Goal: Find specific page/section: Find specific page/section

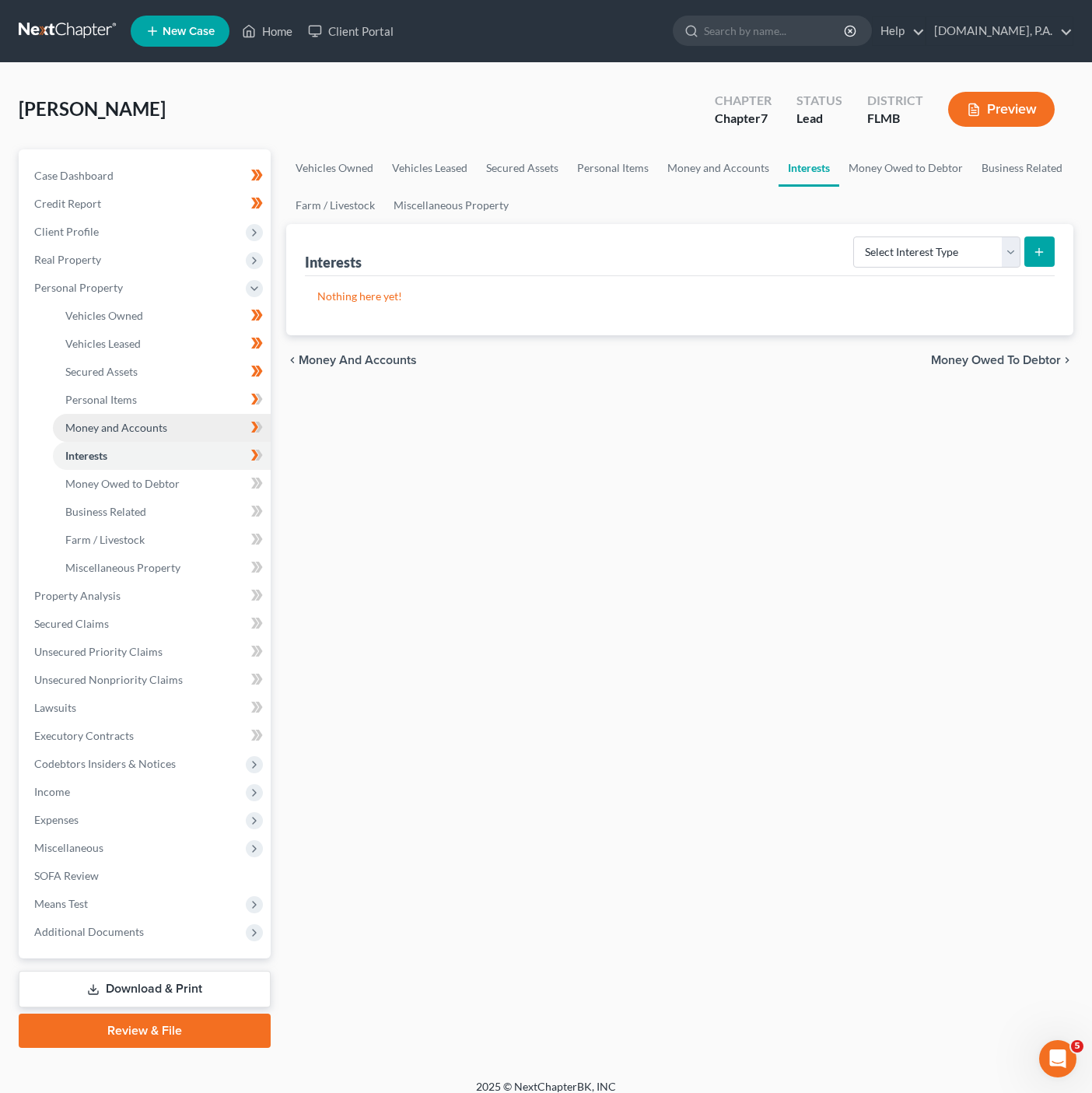
click at [139, 430] on span "Money and Accounts" at bounding box center [117, 428] width 102 height 14
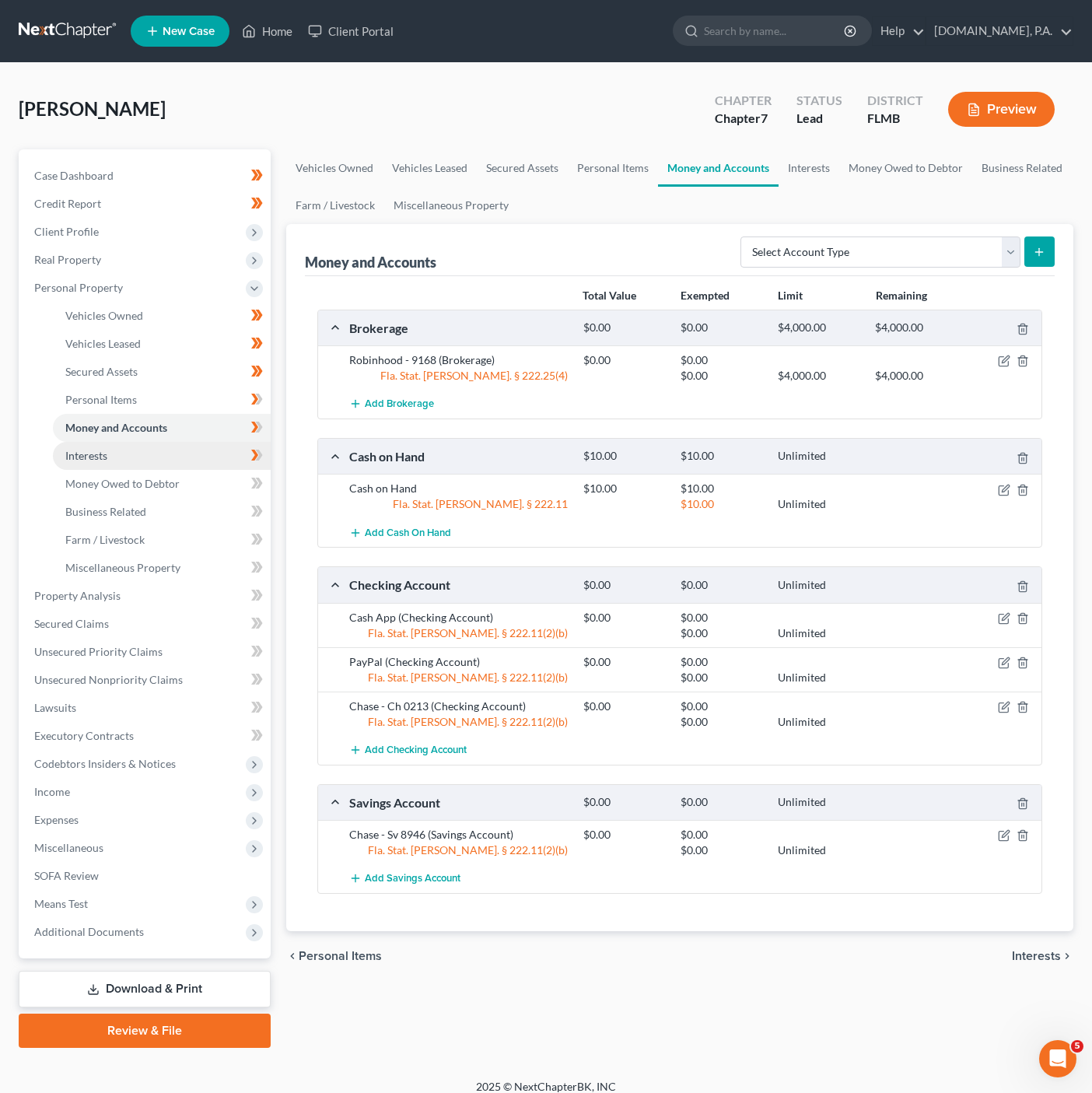
click at [226, 456] on link "Interests" at bounding box center [162, 455] width 218 height 28
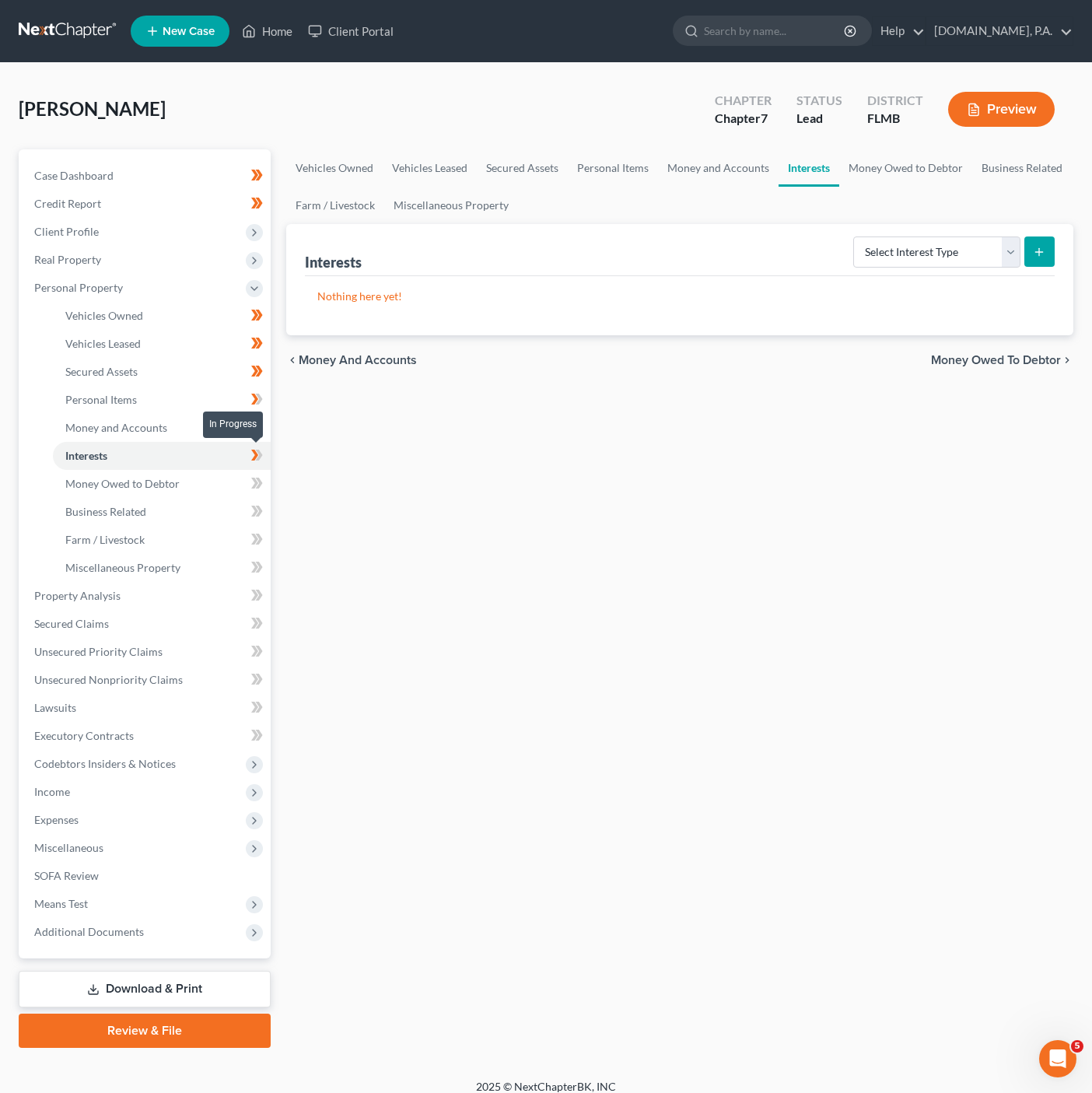
click at [259, 453] on icon at bounding box center [259, 455] width 7 height 11
click at [231, 448] on link "Interests" at bounding box center [162, 455] width 218 height 28
click at [230, 434] on link "Money and Accounts" at bounding box center [162, 427] width 218 height 28
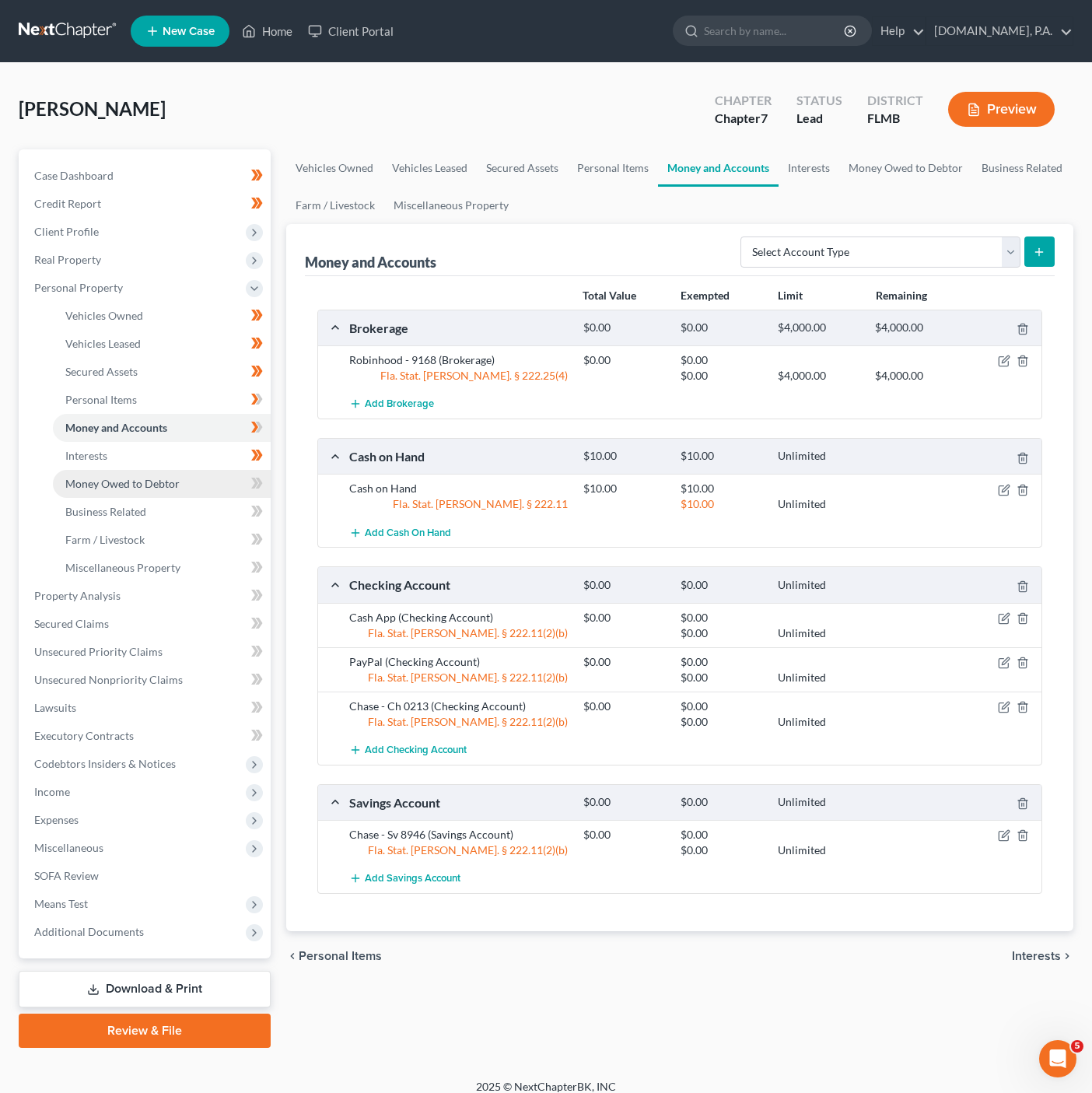
click at [206, 474] on link "Money Owed to Debtor" at bounding box center [162, 483] width 218 height 28
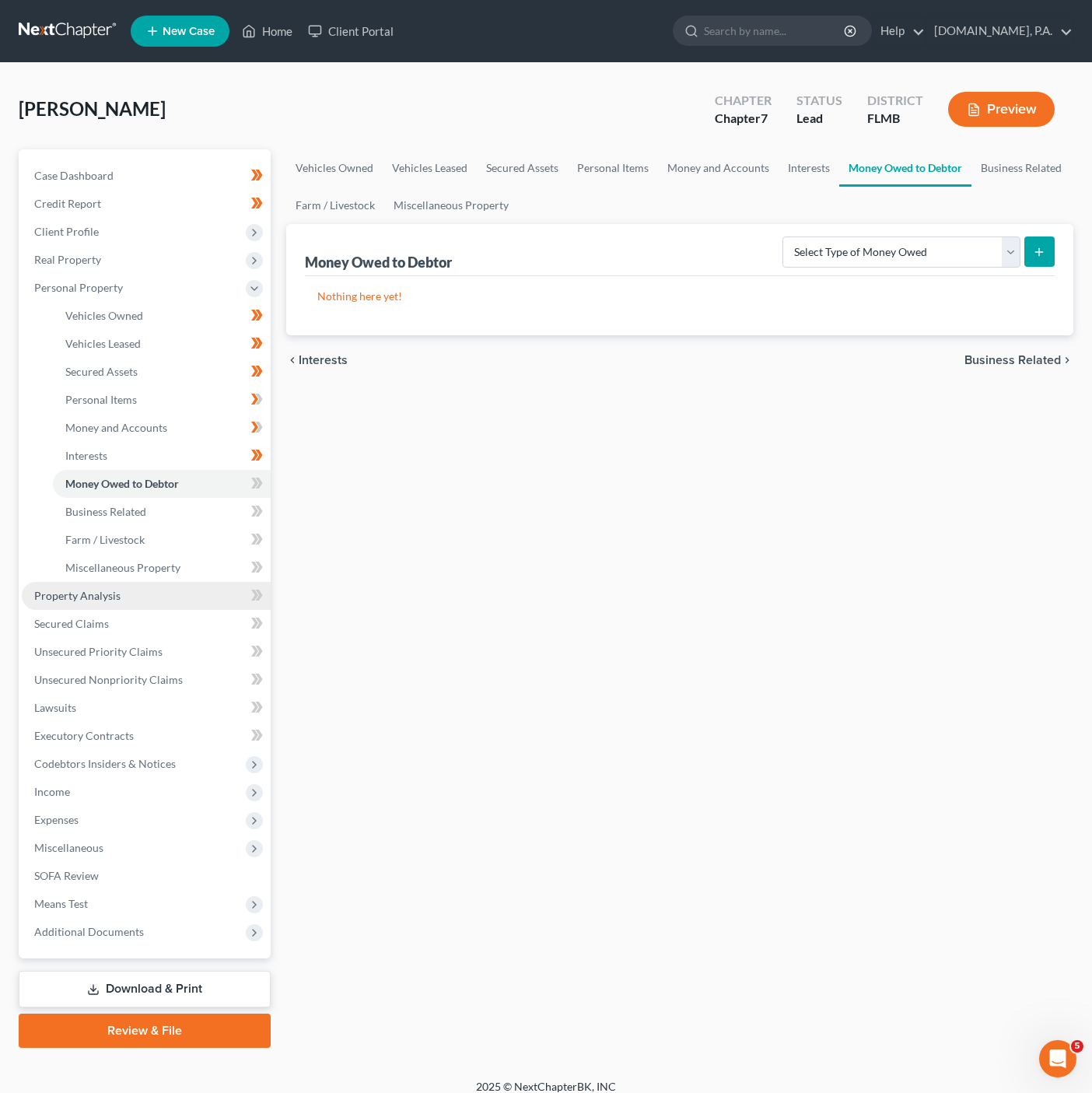
click at [229, 595] on link "Property Analysis" at bounding box center [146, 595] width 249 height 28
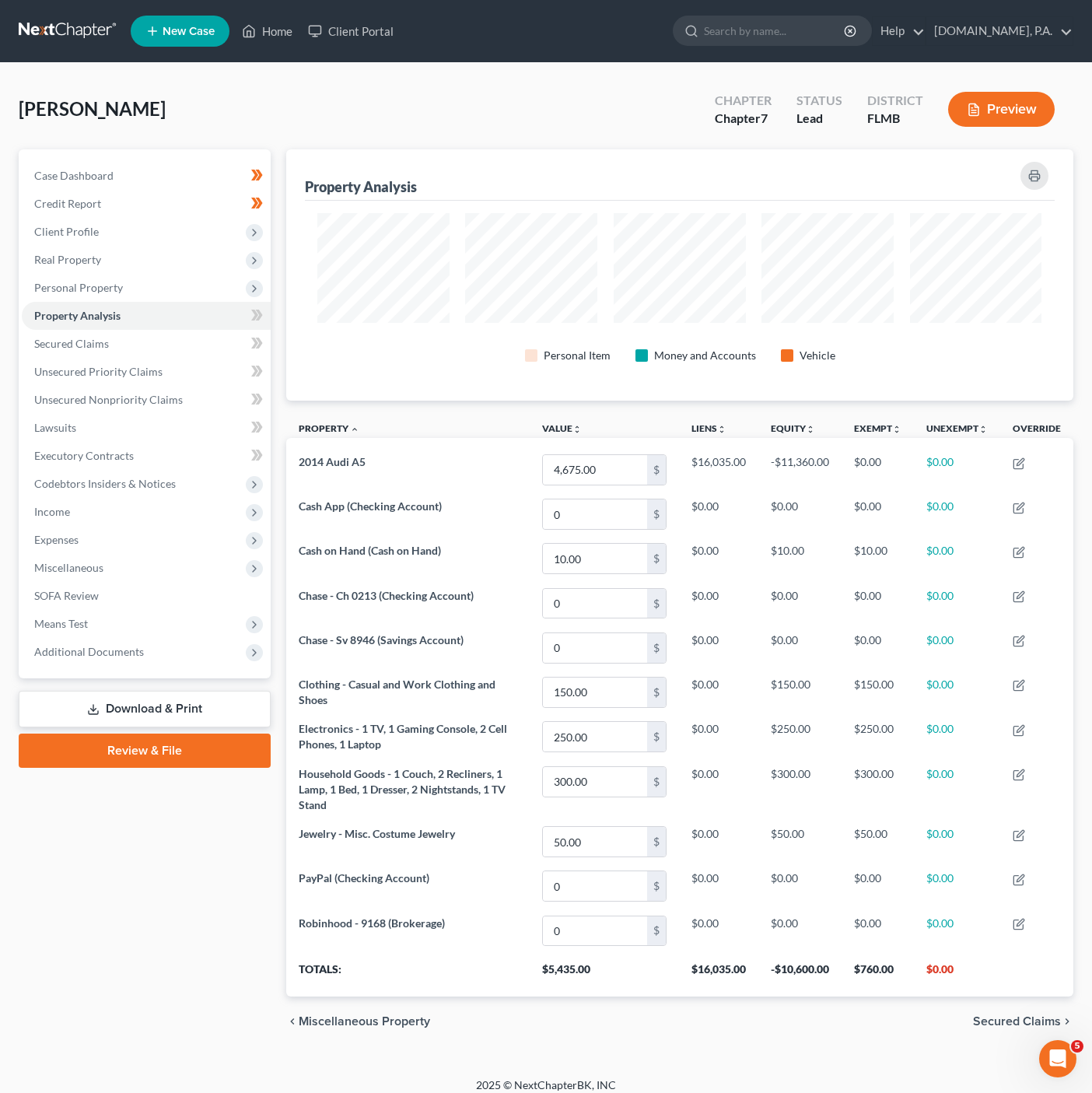
scroll to position [250, 786]
click at [709, 79] on div "Rogers, Keith Upgraded Chapter Chapter 7 Status Lead District FLMB Preview Peti…" at bounding box center [546, 570] width 1092 height 1014
click at [317, 92] on div "Rogers, Keith Upgraded Chapter Chapter 7 Status Lead District FLMB Preview" at bounding box center [546, 116] width 1055 height 68
click at [439, 100] on div "Rogers, Keith Upgraded Chapter Chapter 7 Status Lead District FLMB Preview" at bounding box center [546, 116] width 1055 height 68
click at [159, 393] on span "Unsecured Nonpriority Claims" at bounding box center [108, 400] width 149 height 14
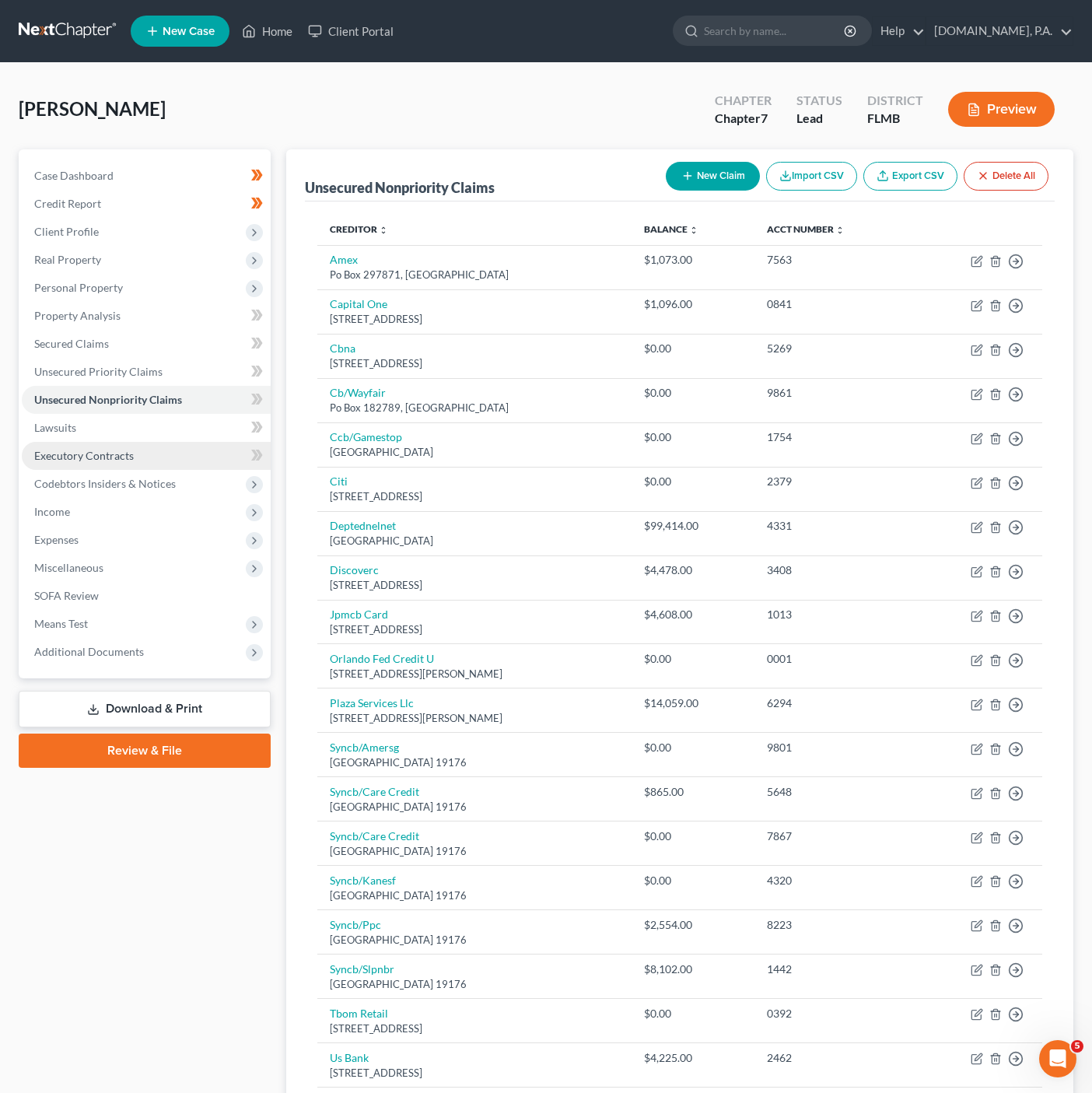
click at [186, 449] on link "Executory Contracts" at bounding box center [146, 455] width 249 height 28
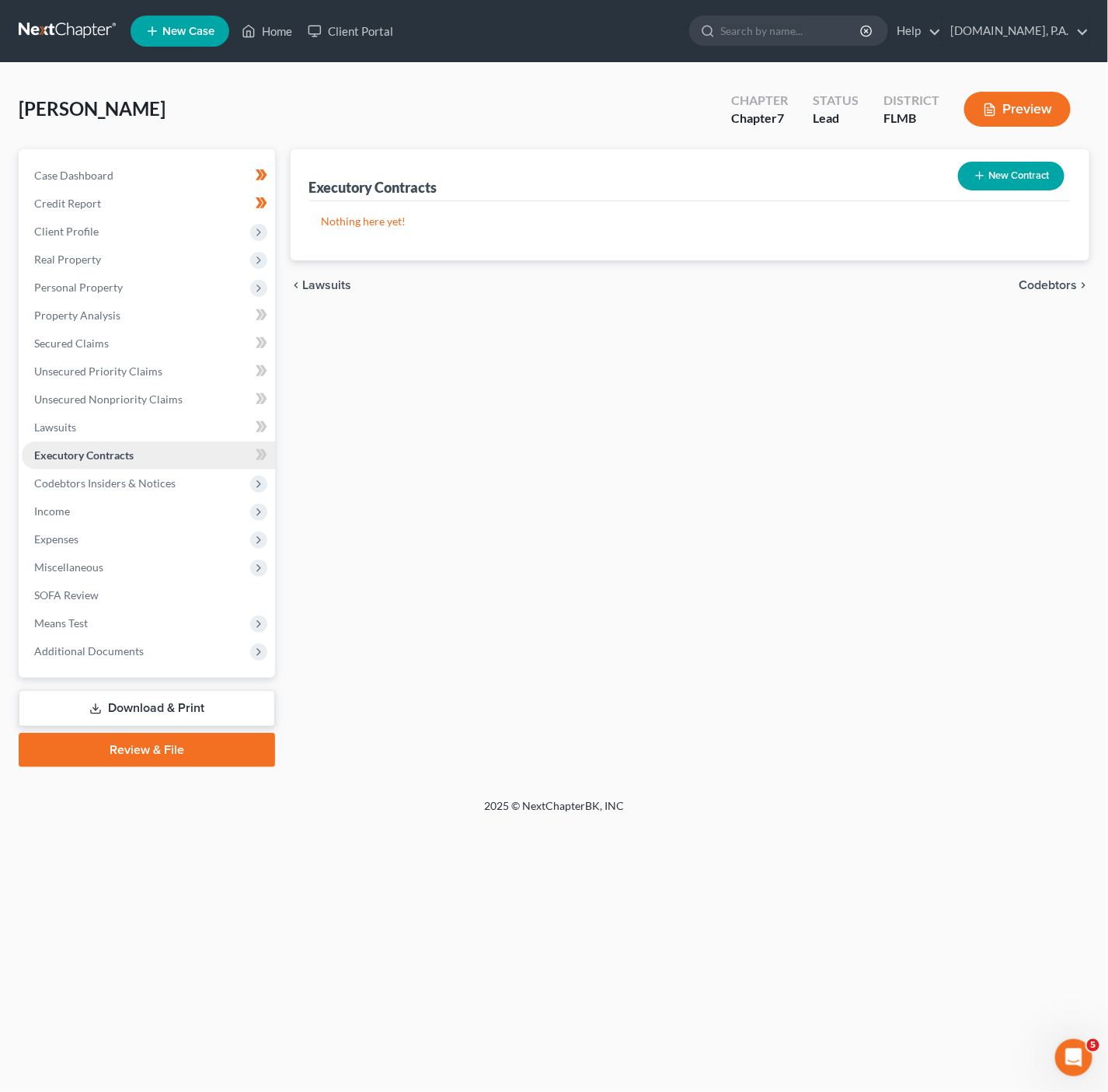
click at [187, 441] on link "Executory Contracts" at bounding box center [149, 455] width 253 height 28
click at [154, 393] on span "Unsecured Nonpriority Claims" at bounding box center [108, 399] width 149 height 14
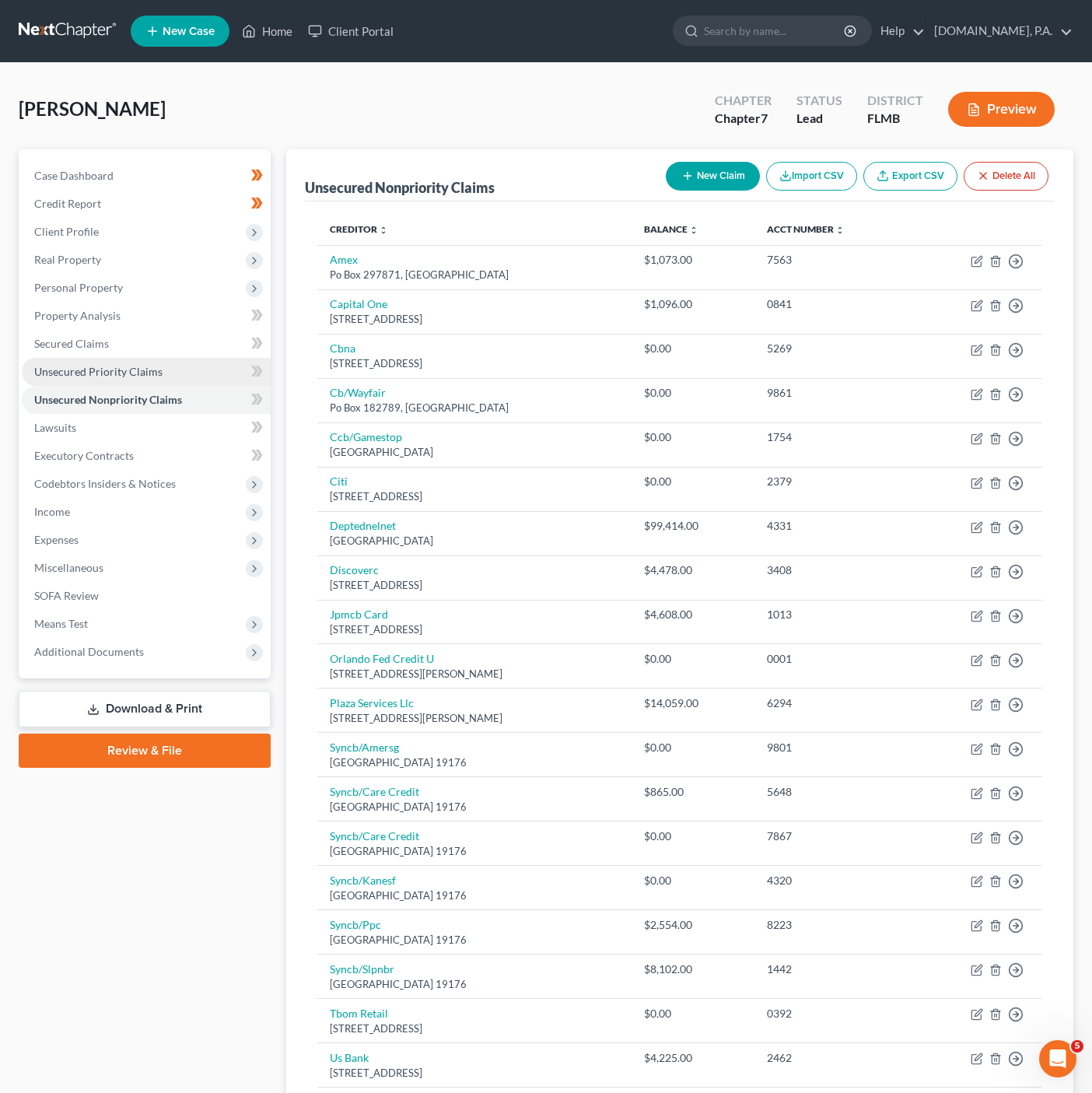
click at [171, 371] on link "Unsecured Priority Claims" at bounding box center [146, 372] width 249 height 28
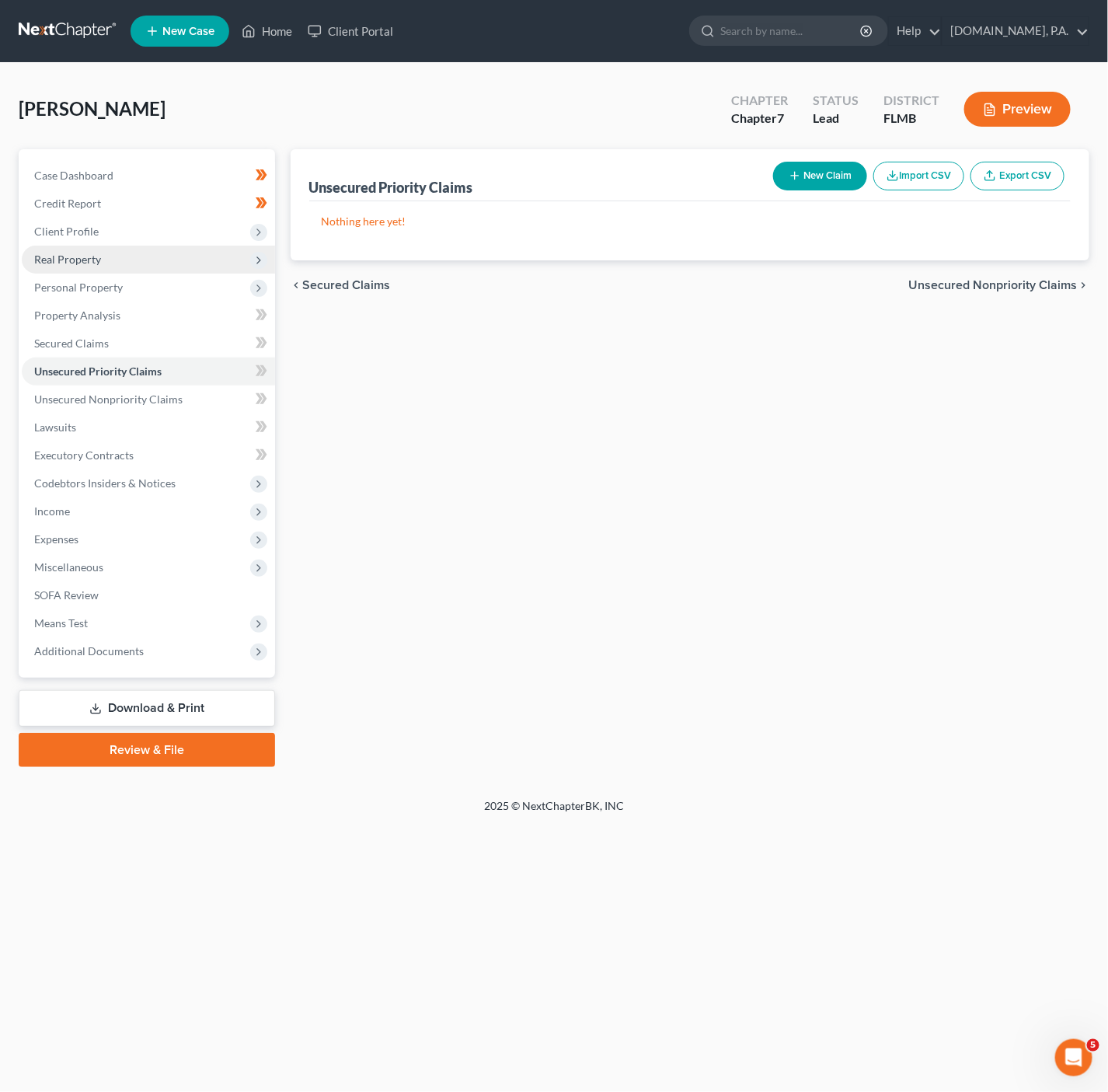
click at [195, 264] on span "Real Property" at bounding box center [149, 259] width 253 height 28
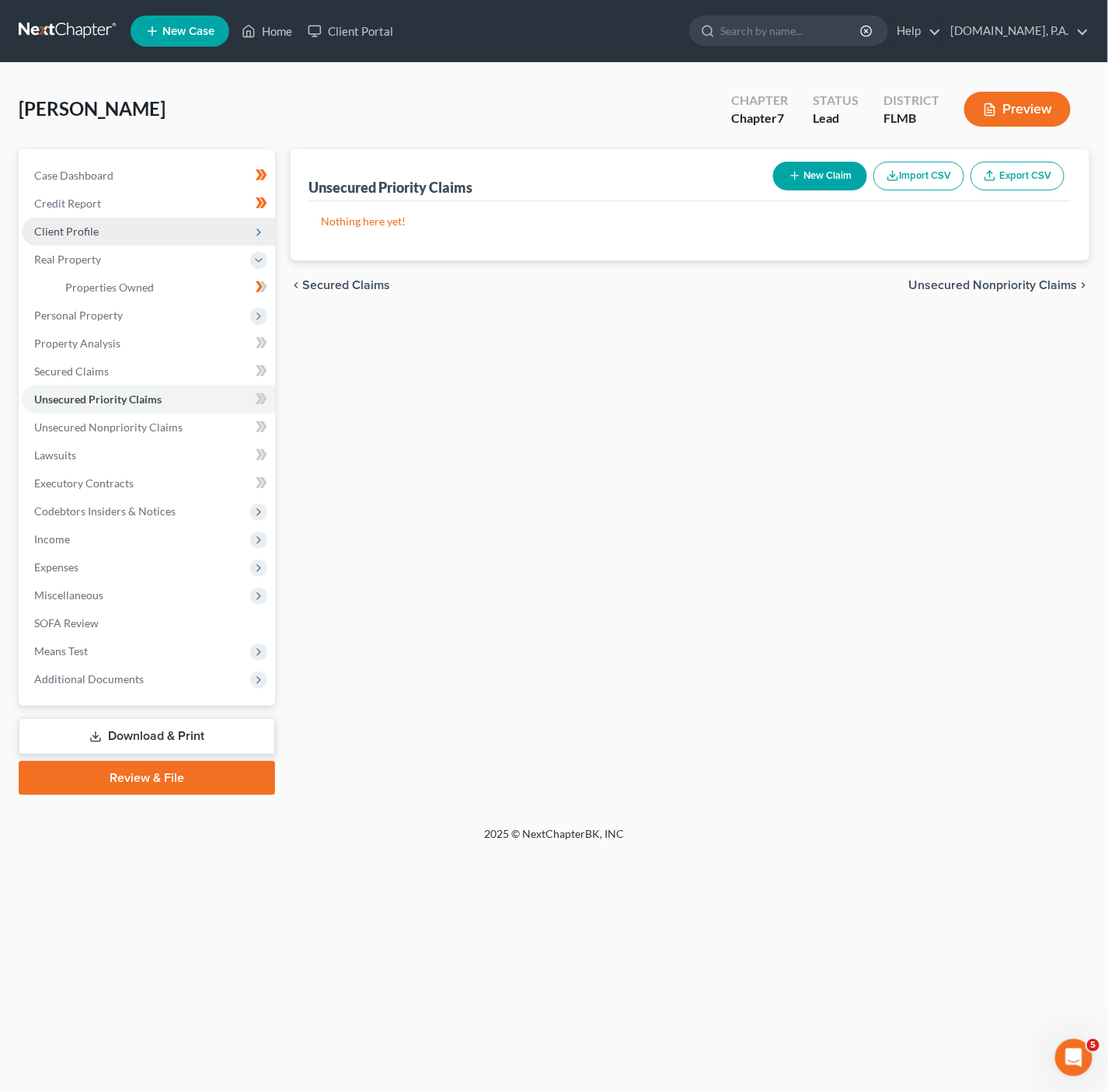
click at [205, 238] on span "Client Profile" at bounding box center [149, 231] width 253 height 28
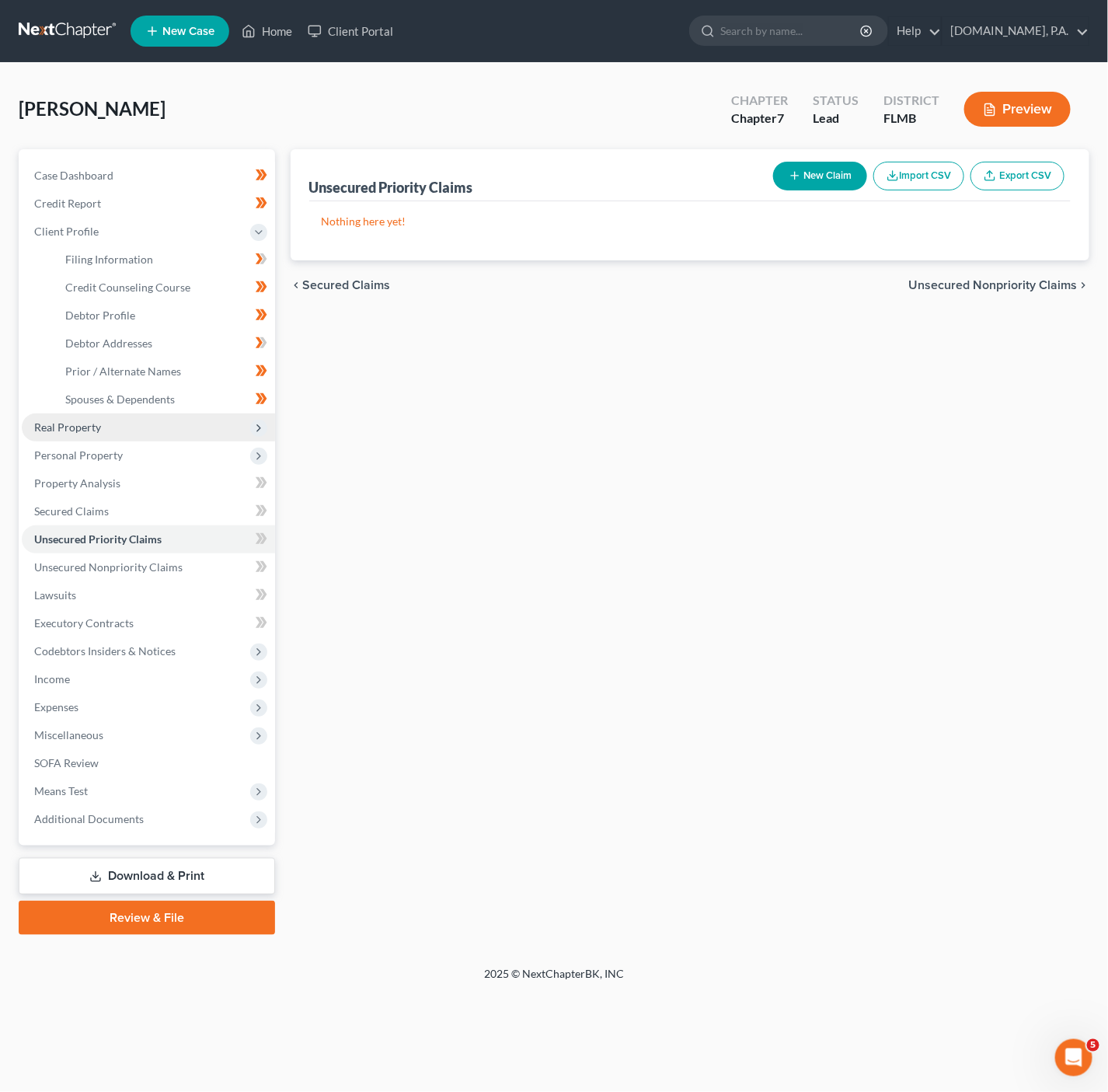
click at [166, 421] on span "Real Property" at bounding box center [149, 427] width 253 height 28
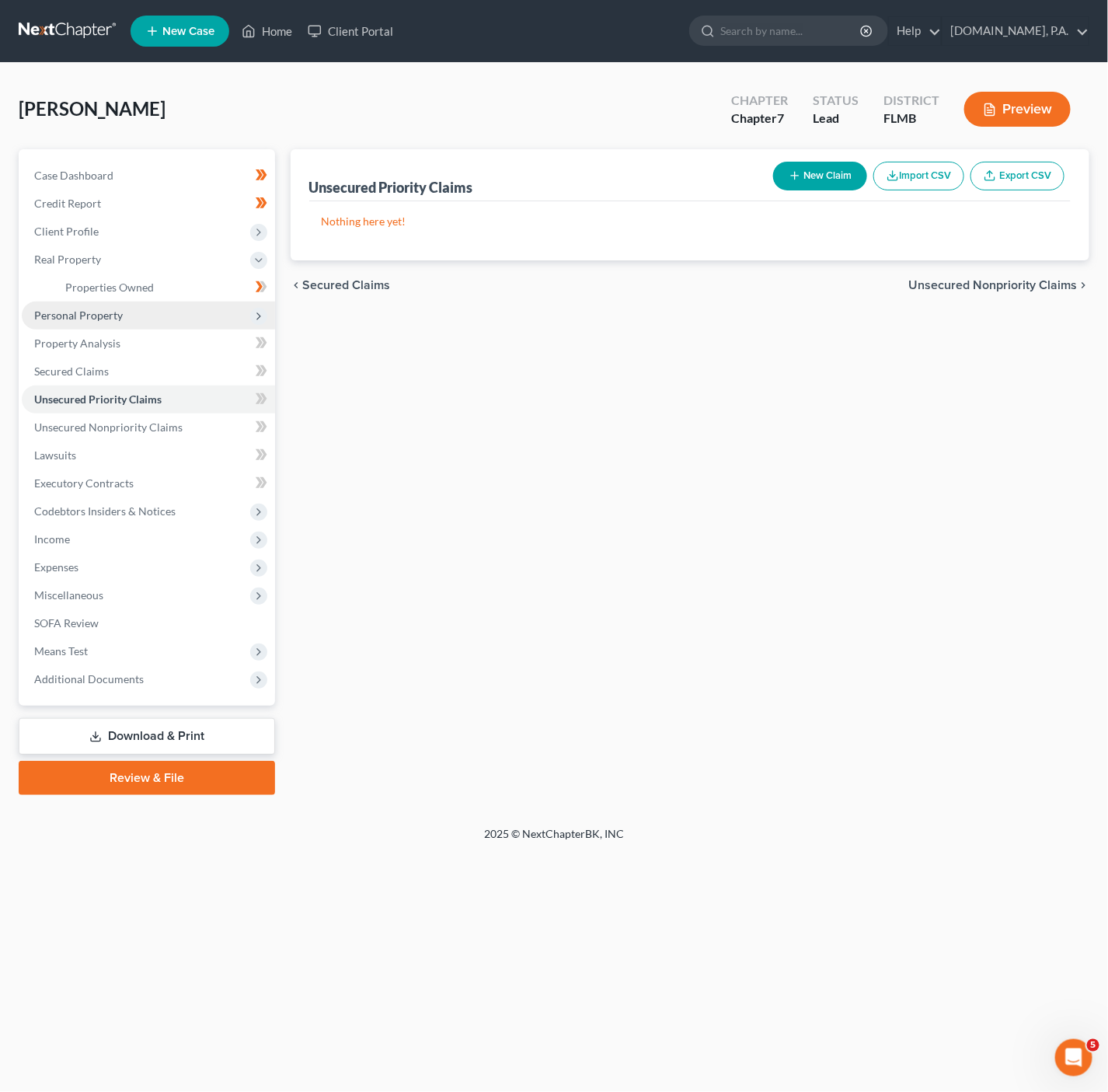
click at [189, 311] on span "Personal Property" at bounding box center [149, 315] width 253 height 28
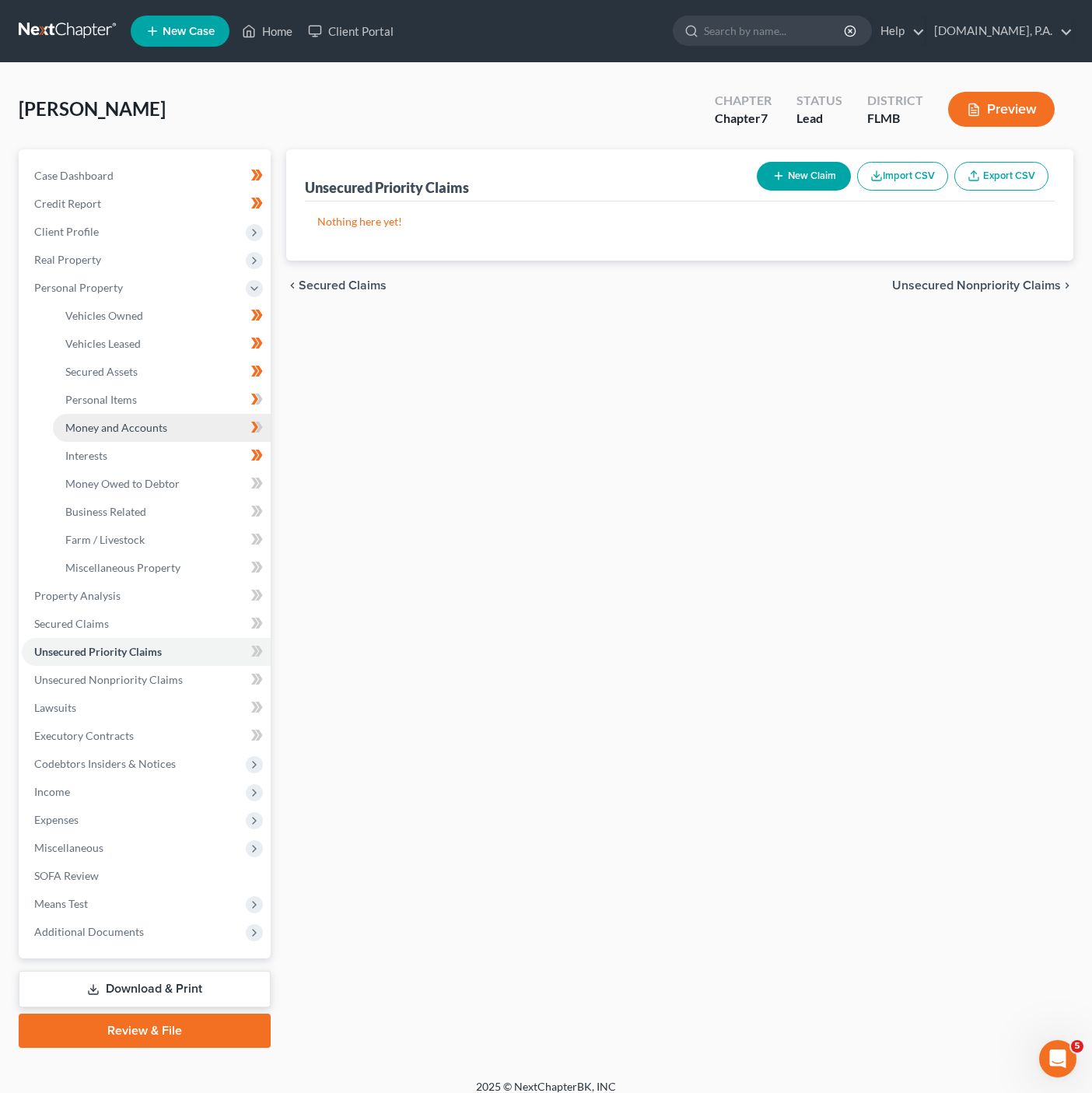
click at [150, 424] on span "Money and Accounts" at bounding box center [117, 428] width 102 height 14
